Goal: Answer question/provide support: Answer question/provide support

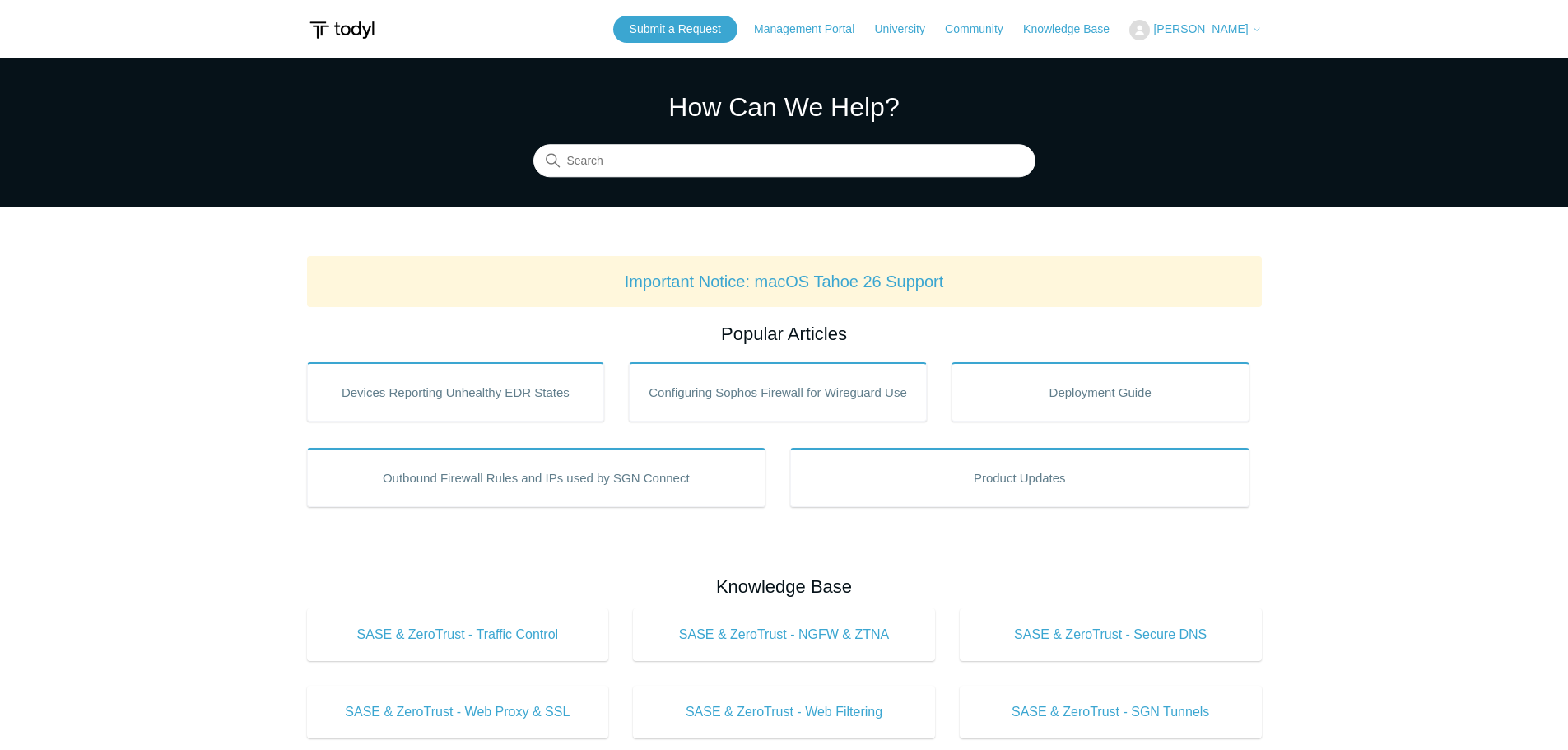
click at [1220, 27] on span "[PERSON_NAME]" at bounding box center [1201, 29] width 95 height 13
click at [1223, 63] on link "My Support Requests" at bounding box center [1210, 64] width 161 height 29
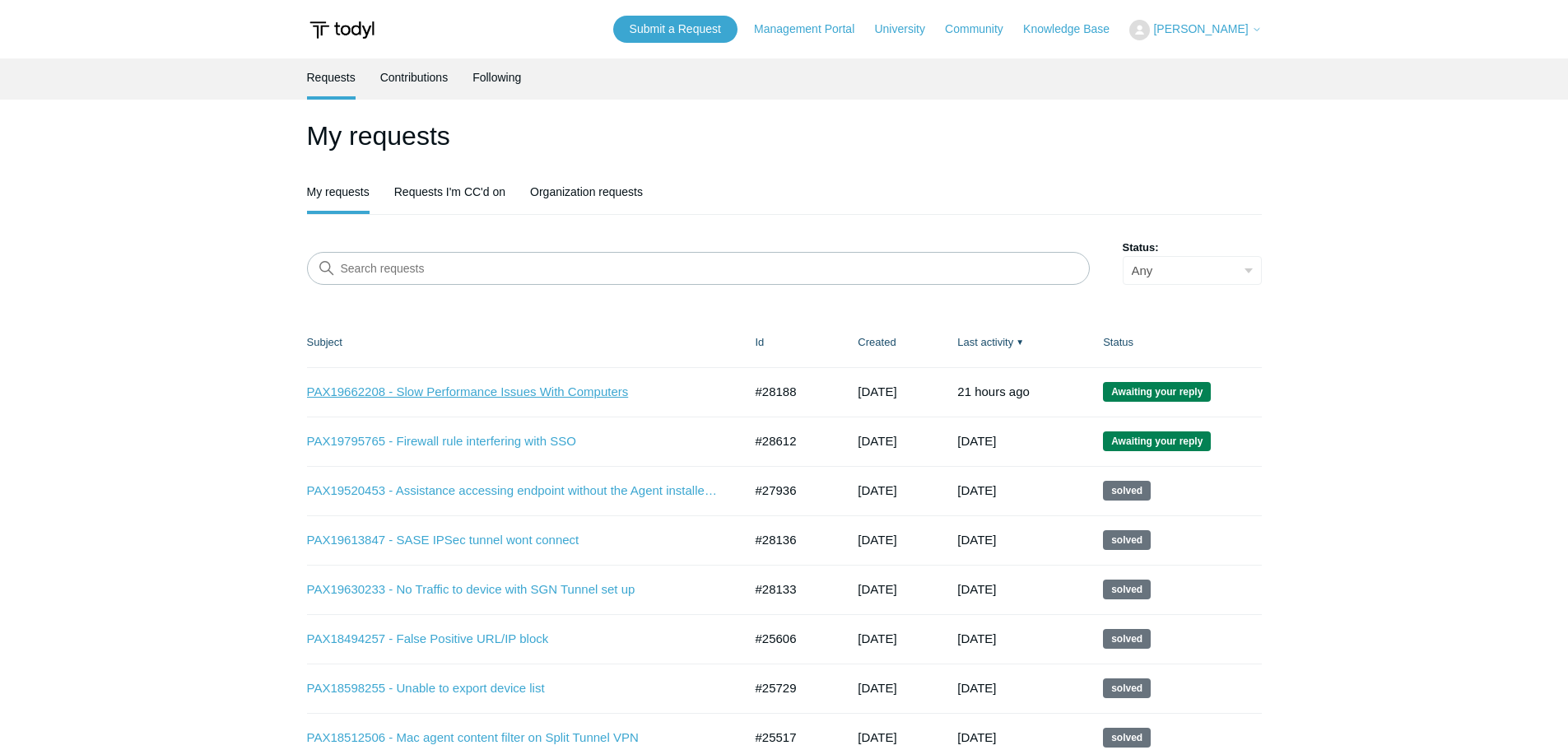
click at [481, 390] on link "PAX19662208 - Slow Performance Issues With Computers" at bounding box center [513, 392] width 411 height 19
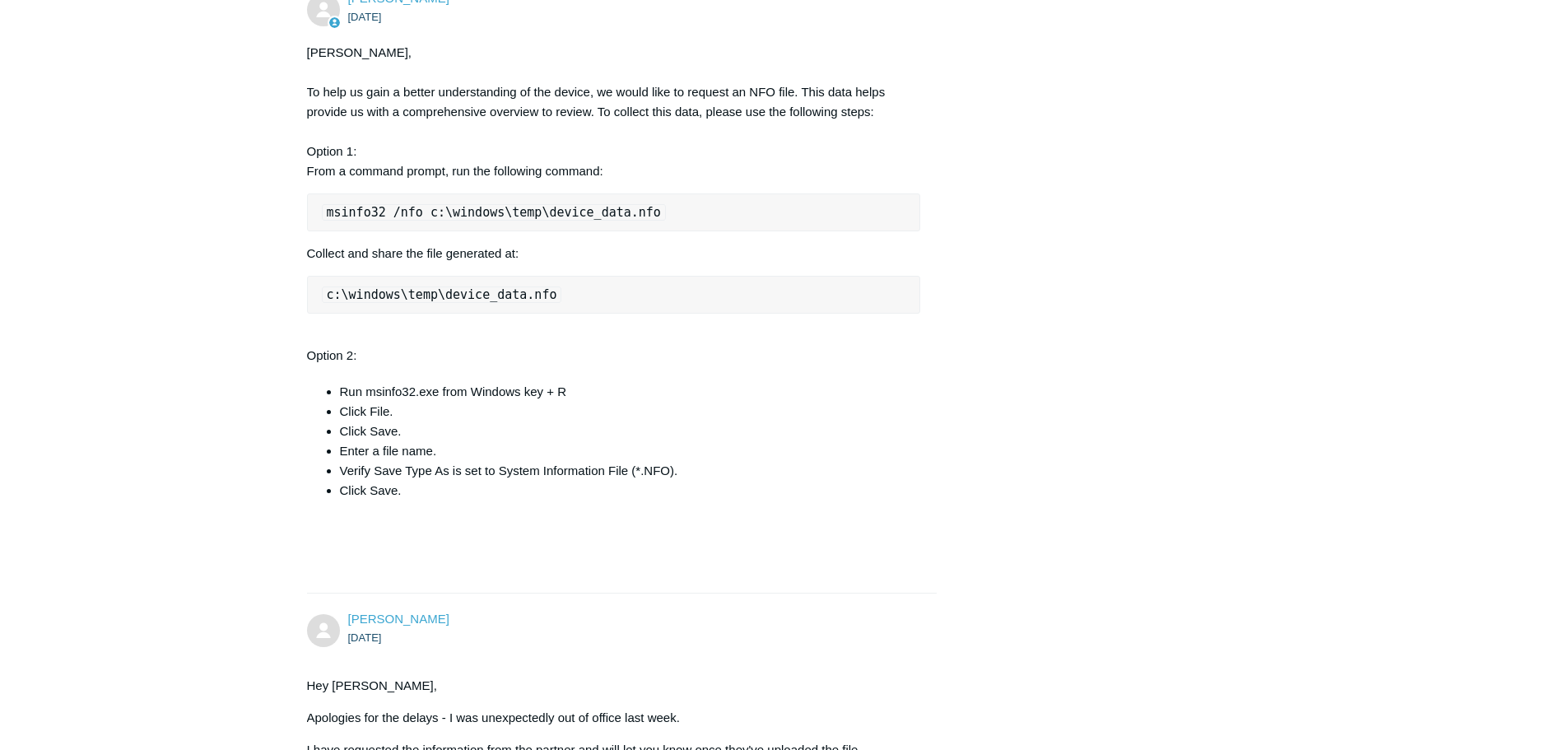
scroll to position [2870, 0]
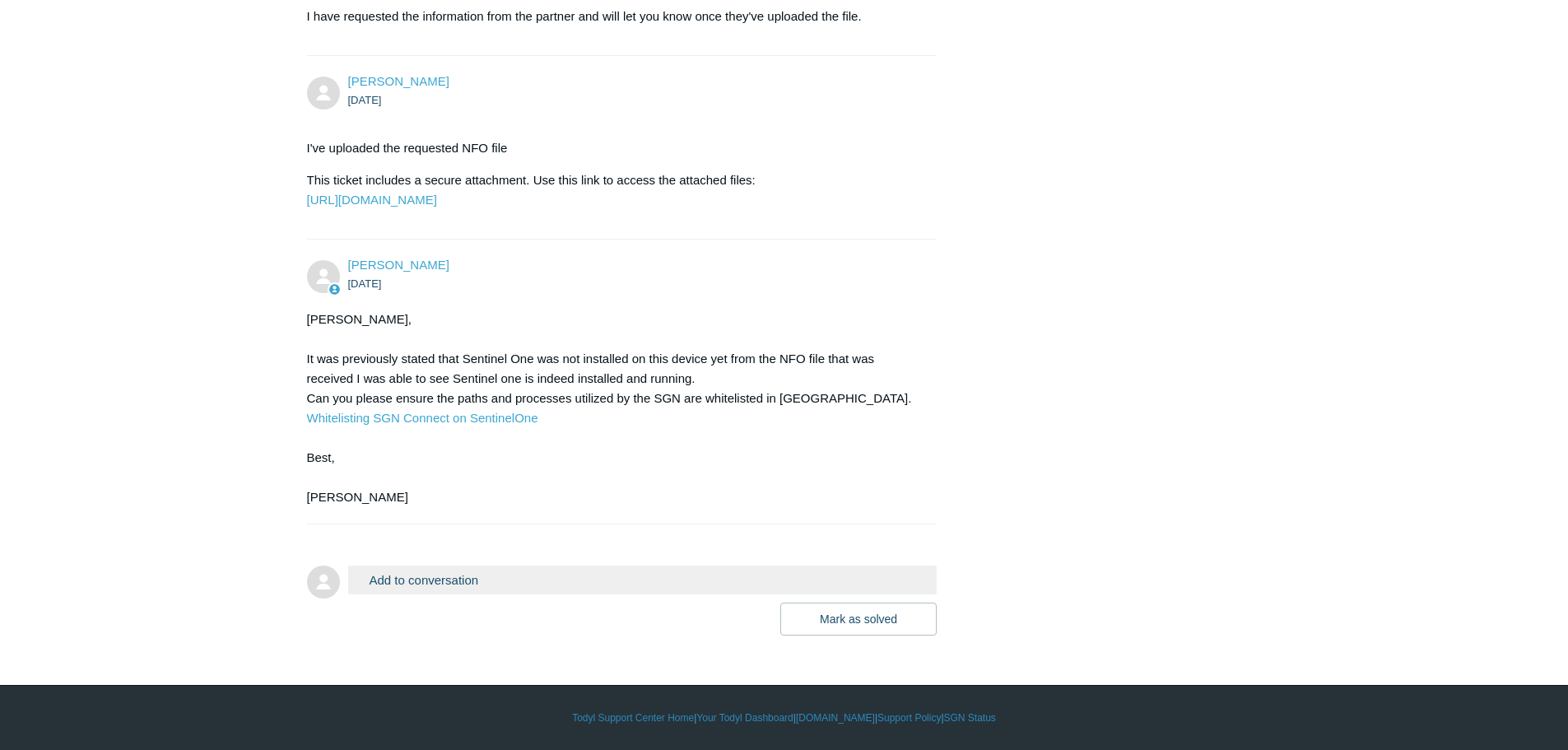
click at [588, 432] on div "Alex, It was previously stated that Sentinel One was not installed on this devi…" at bounding box center [614, 408] width 614 height 197
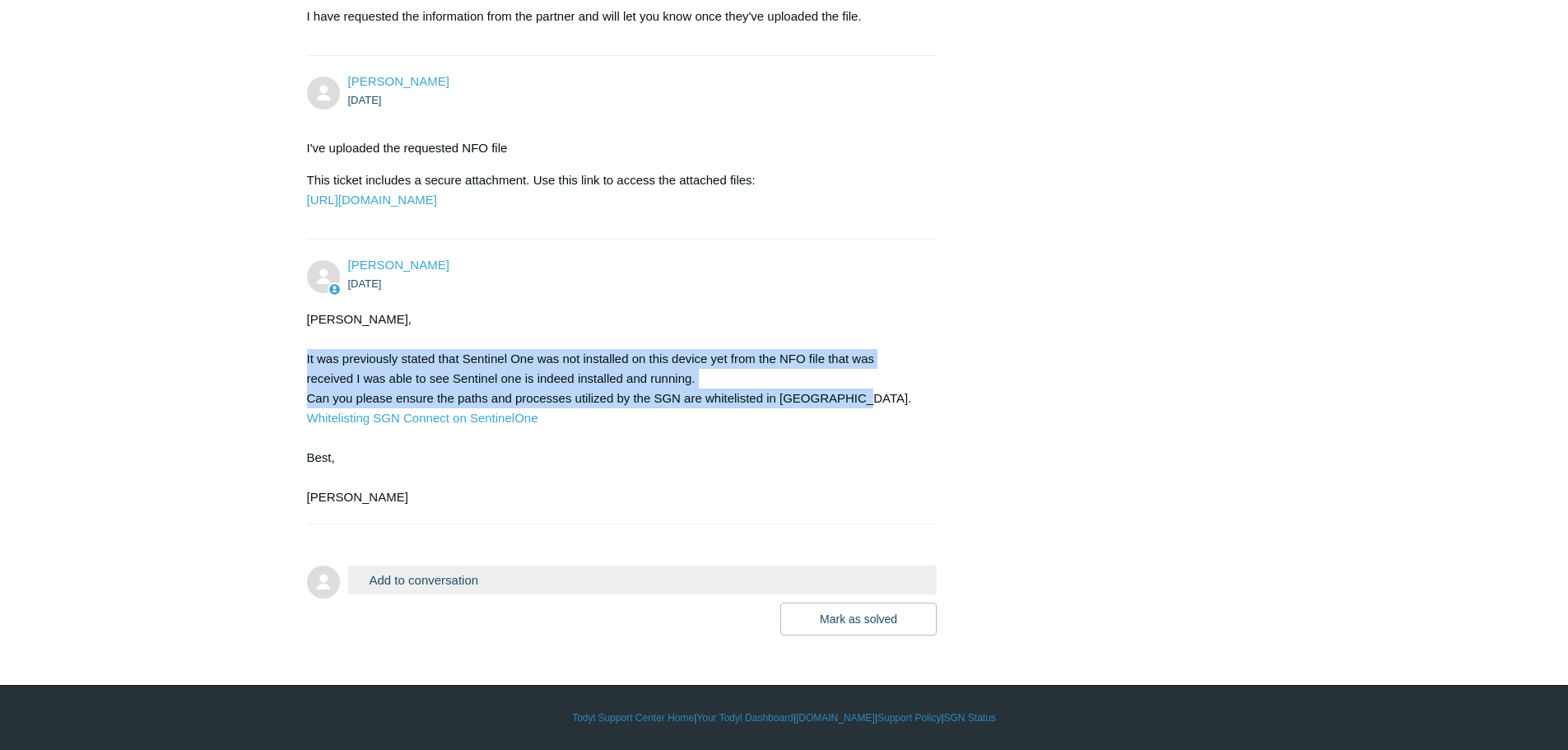
drag, startPoint x: 852, startPoint y: 396, endPoint x: 286, endPoint y: 367, distance: 566.7
copy div "It was previously stated that Sentinel One was not installed on this device yet…"
click at [445, 573] on button "Add to conversation" at bounding box center [643, 579] width 589 height 29
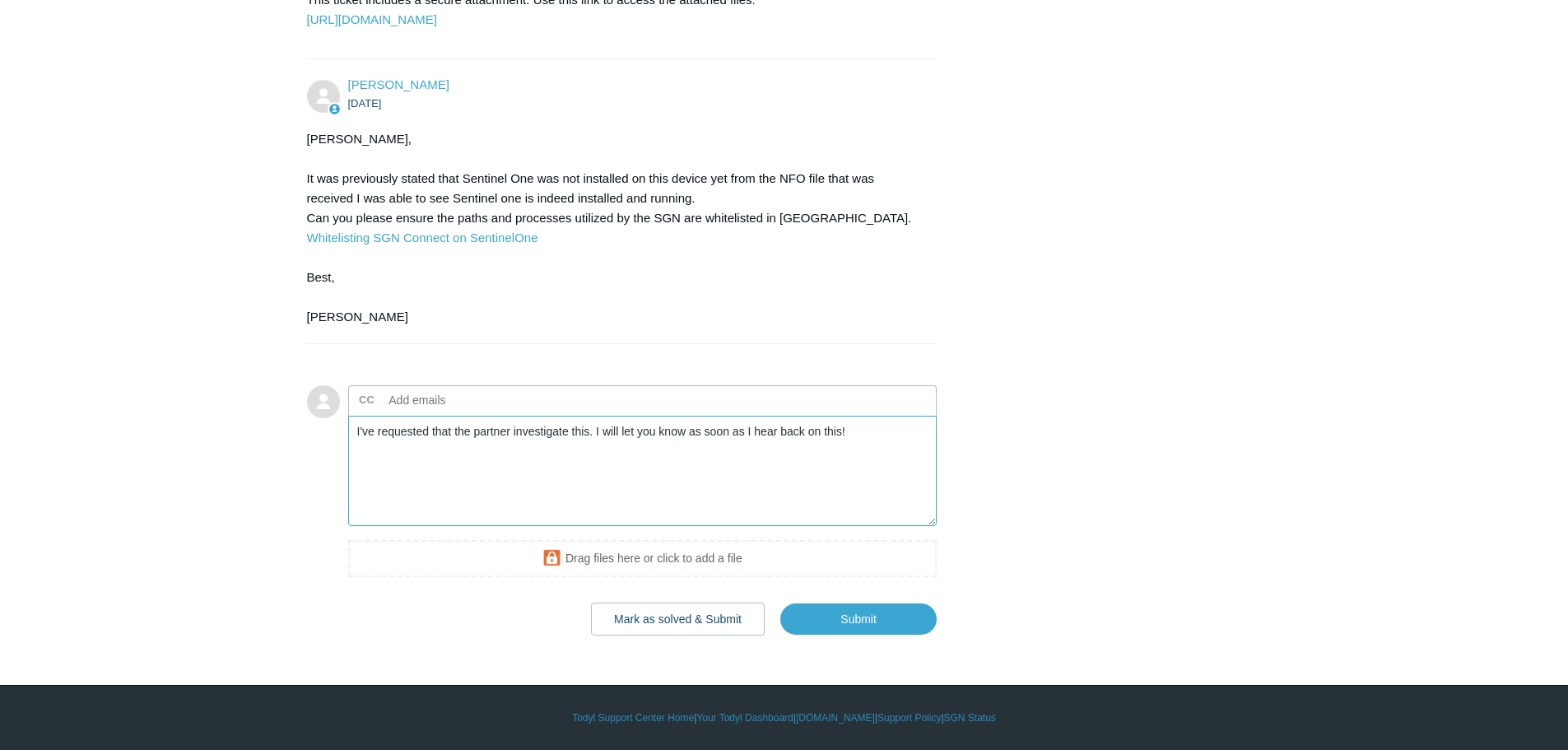
scroll to position [3051, 0]
type textarea "I've requested that the partner investigate this. I will let you know as soon a…"
click at [851, 633] on input "Submit" at bounding box center [859, 619] width 156 height 33
